Goal: Task Accomplishment & Management: Manage account settings

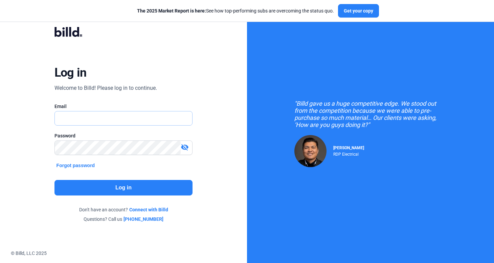
type input "[PERSON_NAME][EMAIL_ADDRESS][DOMAIN_NAME]"
click at [129, 188] on button "Log in" at bounding box center [123, 188] width 138 height 16
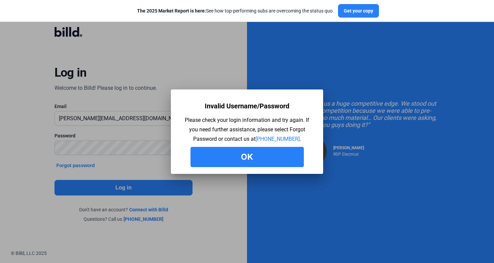
click at [257, 158] on button "Ok" at bounding box center [246, 157] width 113 height 20
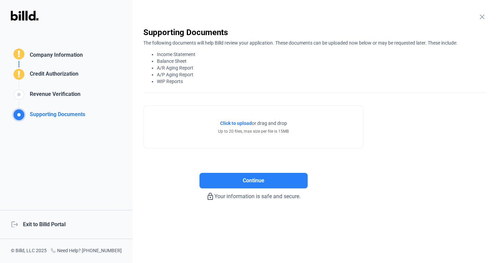
click at [50, 223] on div "logout Exit to Billd Portal" at bounding box center [66, 224] width 133 height 29
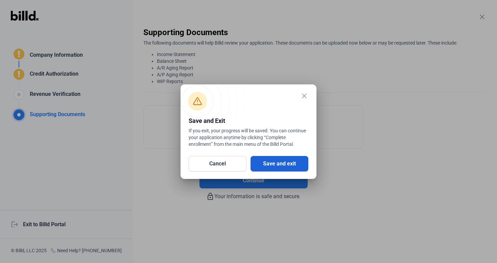
click at [272, 161] on button "Save and exit" at bounding box center [279, 164] width 58 height 16
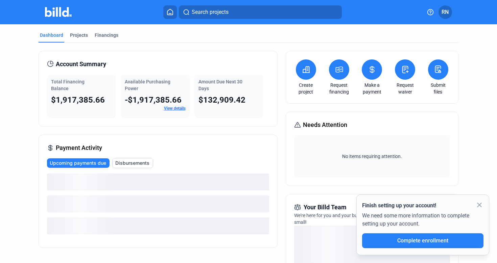
click at [479, 204] on mat-icon "close" at bounding box center [479, 205] width 8 height 8
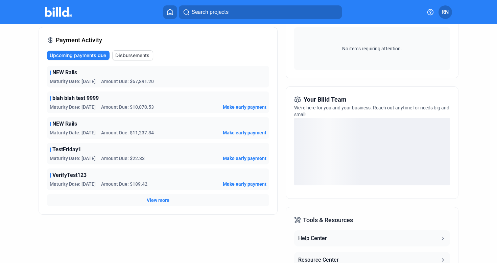
scroll to position [101, 0]
